Goal: Task Accomplishment & Management: Manage account settings

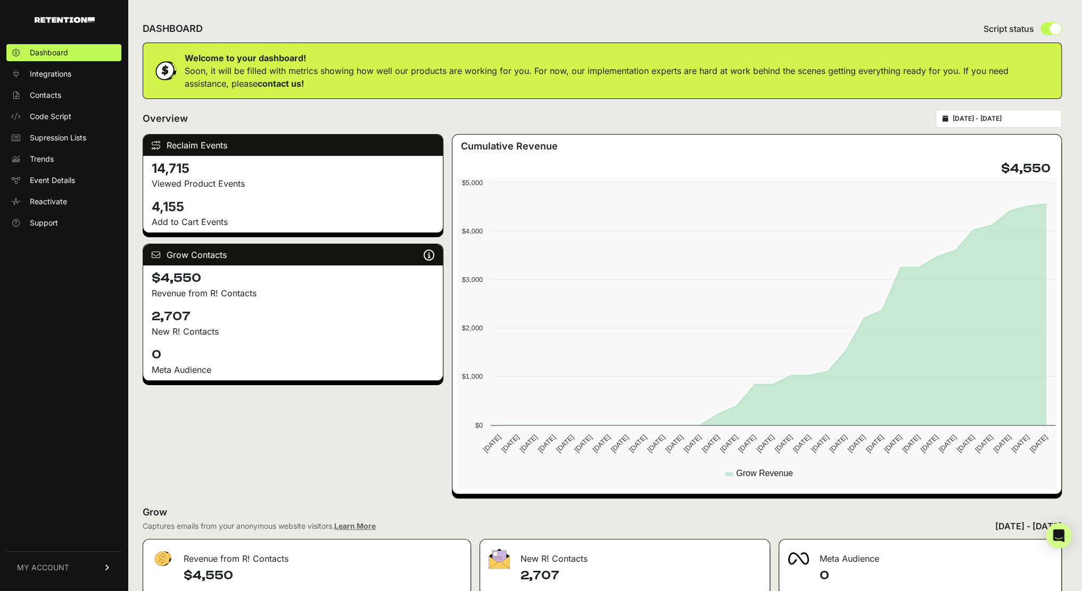
click at [1013, 29] on input "radio" at bounding box center [1050, 28] width 21 height 13
radio input "true"
click at [1013, 29] on input "radio" at bounding box center [1050, 28] width 21 height 13
radio input "true"
click at [64, 574] on link "MY ACCOUNT" at bounding box center [63, 567] width 115 height 32
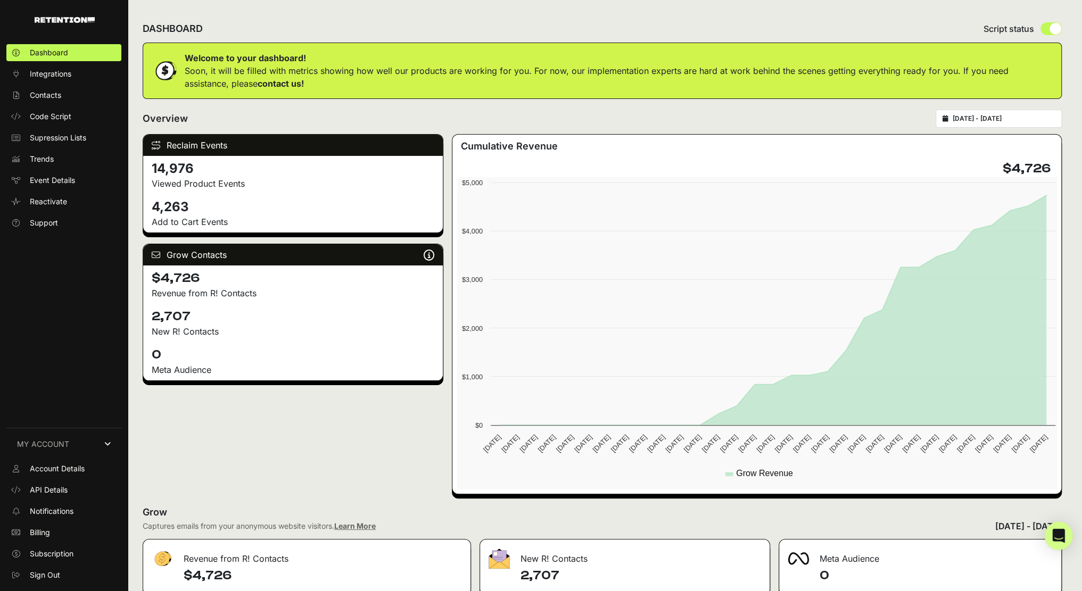
click at [1055, 537] on icon "Open Intercom Messenger" at bounding box center [1059, 536] width 14 height 14
click at [67, 119] on span "Code Script" at bounding box center [51, 116] width 42 height 11
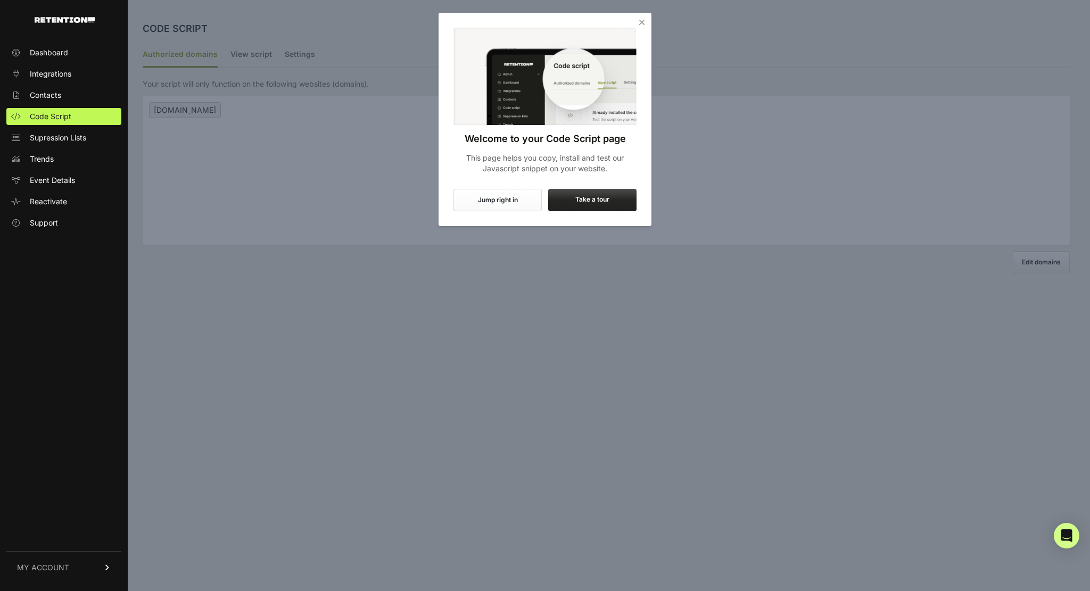
drag, startPoint x: 644, startPoint y: 22, endPoint x: 634, endPoint y: 24, distance: 10.3
click at [644, 22] on icon "Close" at bounding box center [641, 22] width 11 height 11
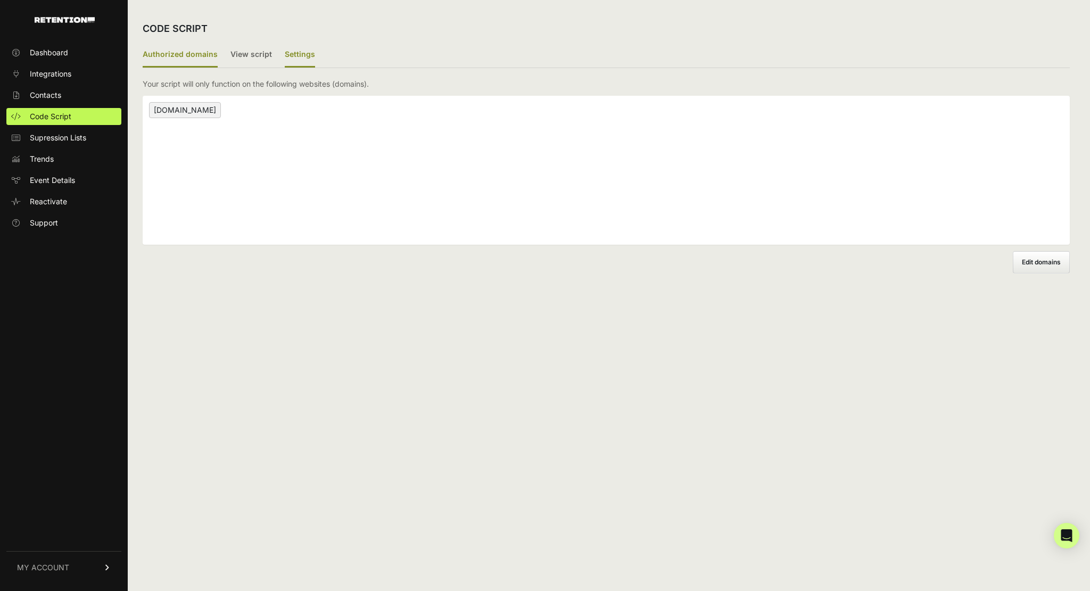
click at [285, 54] on label "Settings" at bounding box center [300, 55] width 30 height 25
click at [0, 0] on input "Settings" at bounding box center [0, 0] width 0 height 0
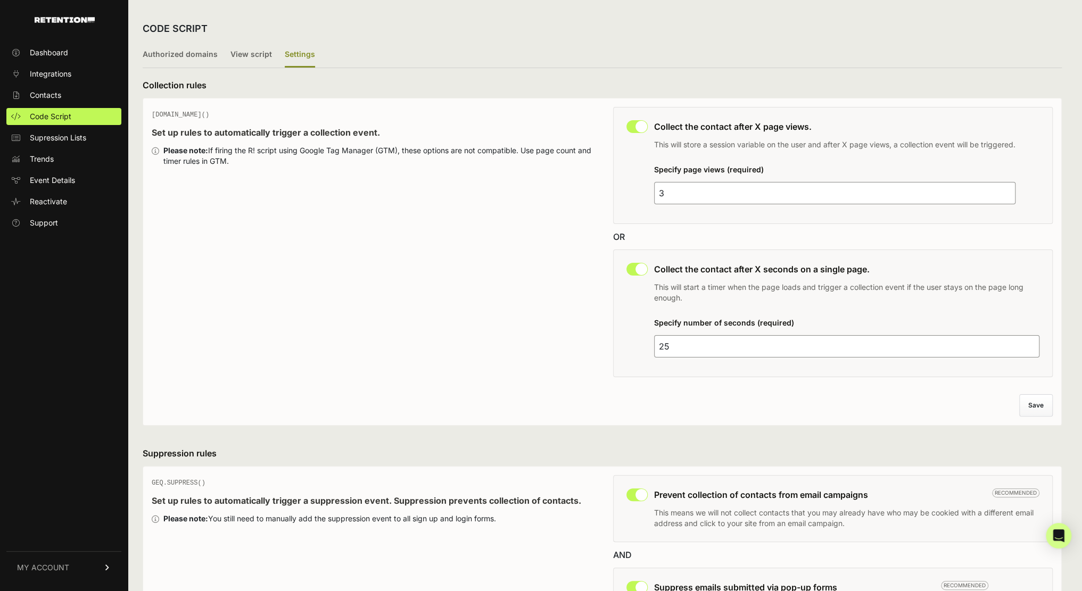
click at [42, 565] on span "MY ACCOUNT" at bounding box center [43, 567] width 52 height 11
click at [68, 144] on link "Supression Lists" at bounding box center [63, 137] width 115 height 17
